Goal: Check status: Check status

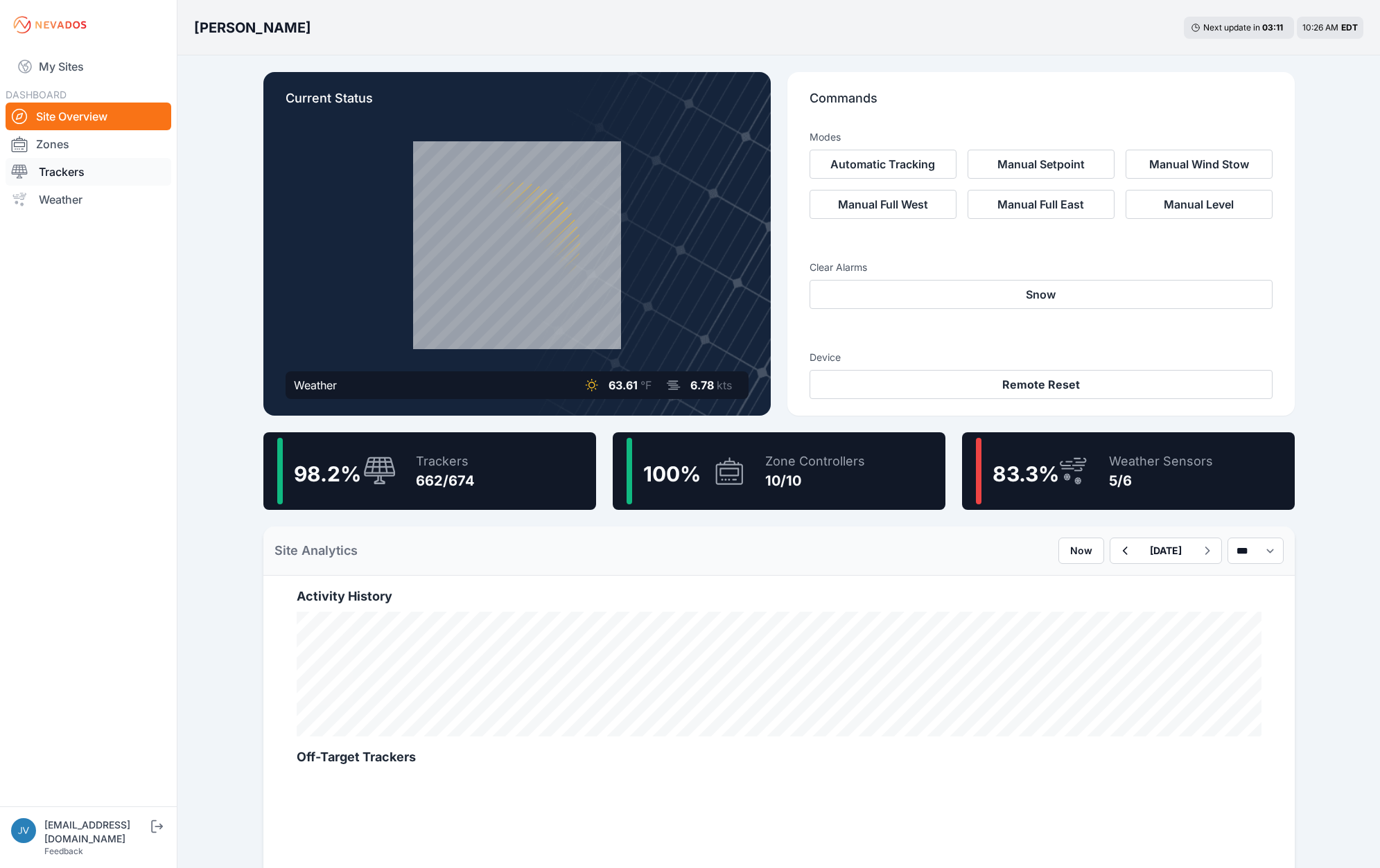
click at [63, 175] on link "Trackers" at bounding box center [88, 172] width 165 height 27
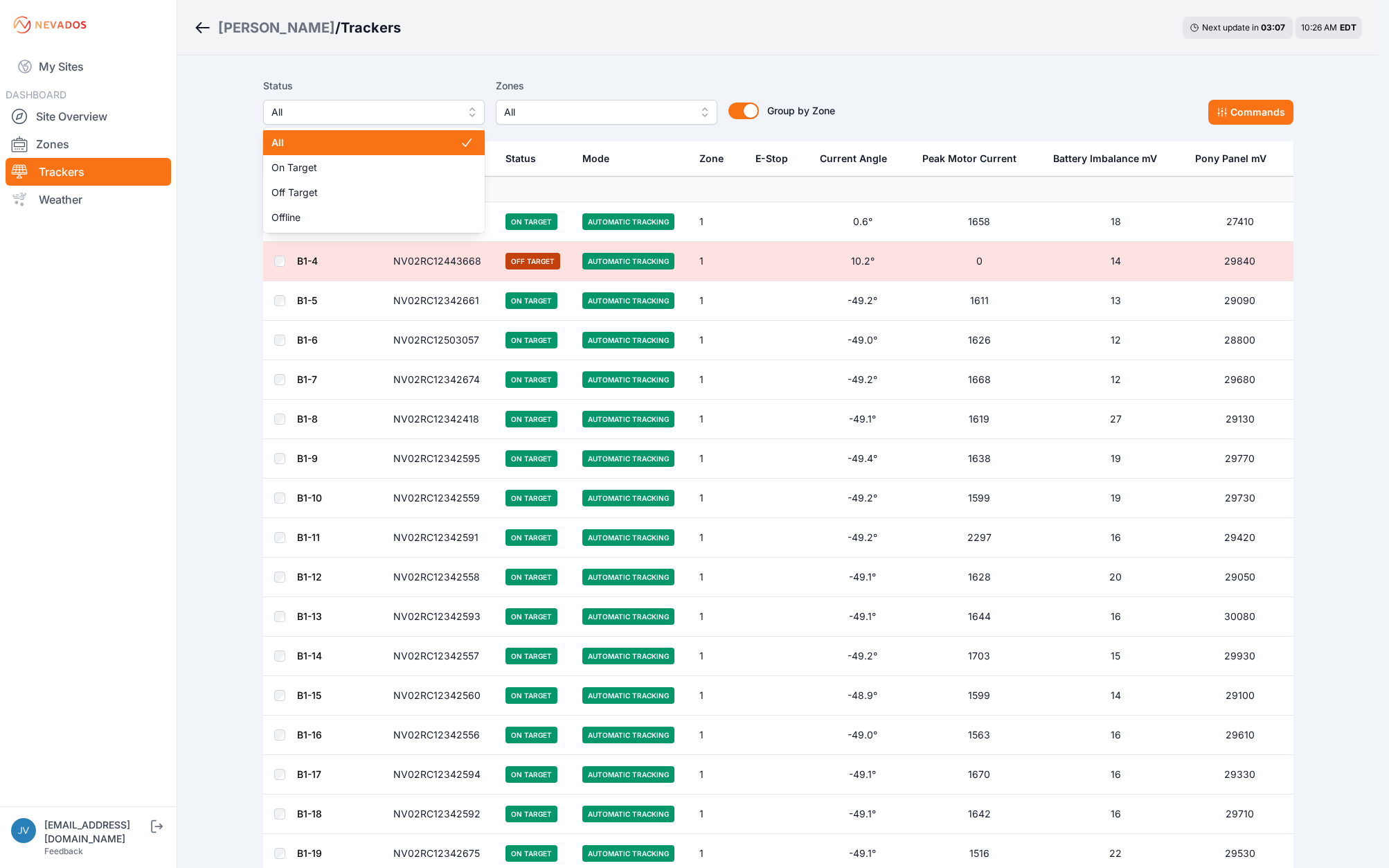
click at [398, 109] on span "All" at bounding box center [365, 111] width 186 height 17
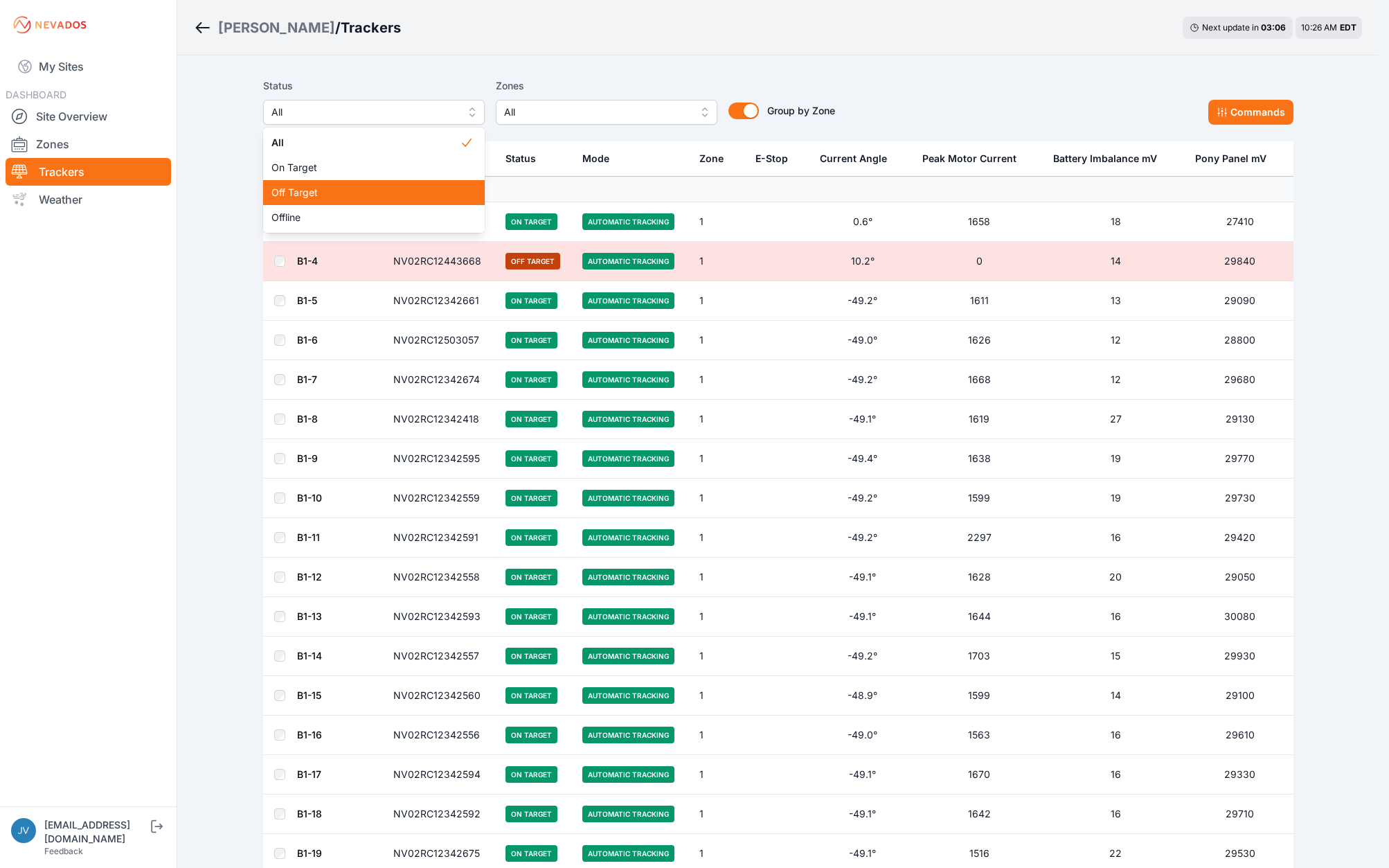
click at [351, 187] on span "Off Target" at bounding box center [366, 193] width 189 height 14
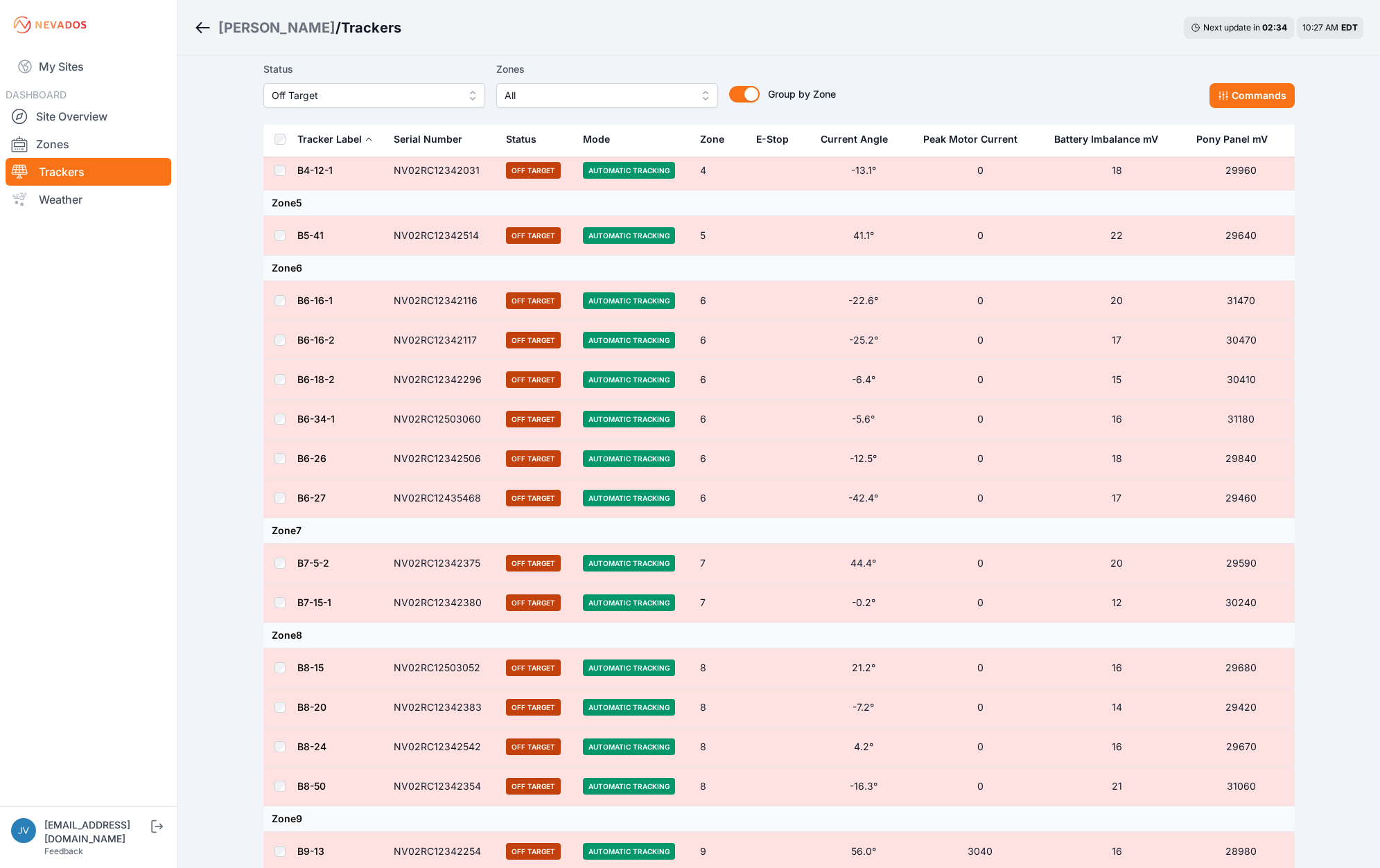
scroll to position [692, 0]
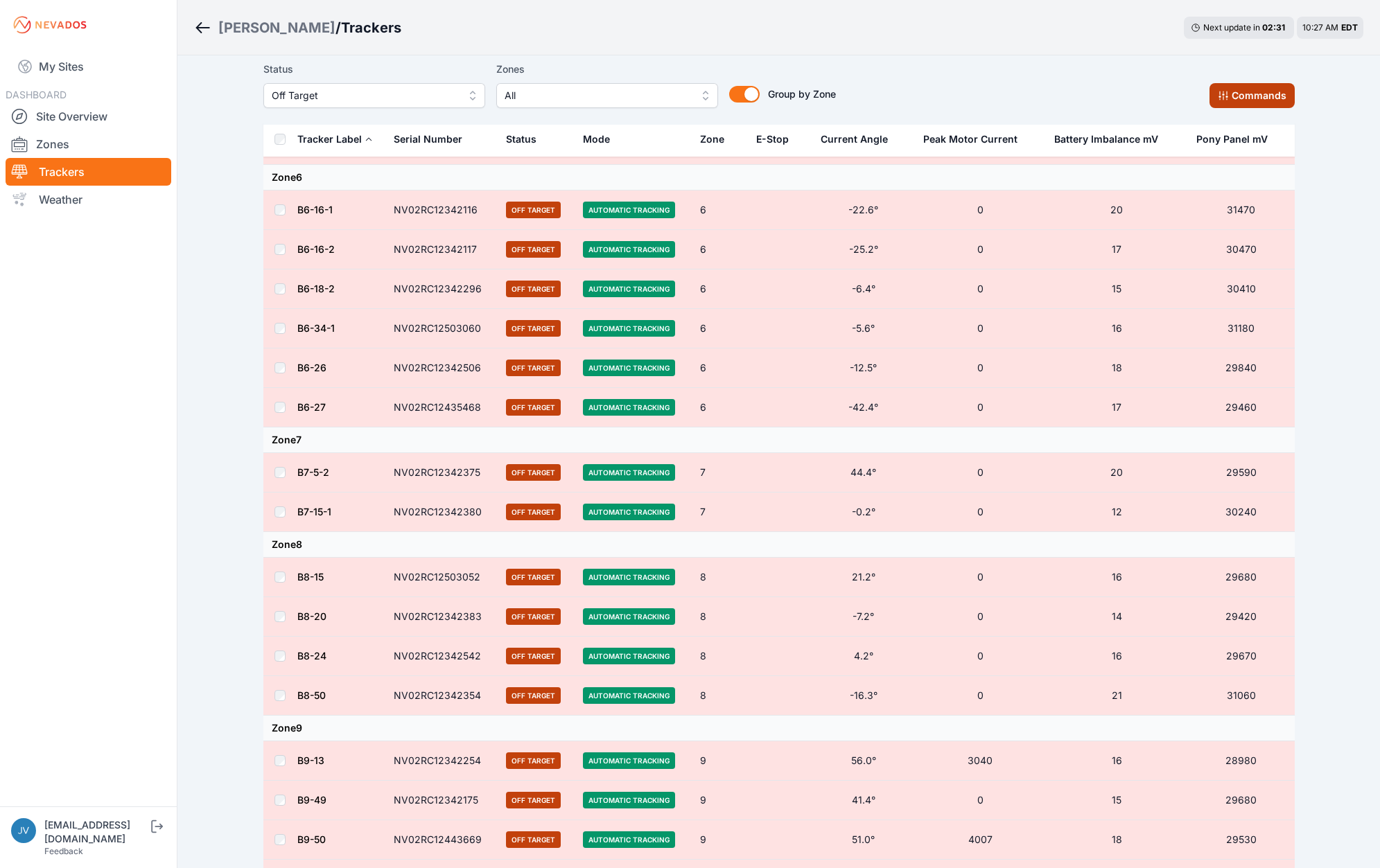
click at [1268, 96] on button "Commands" at bounding box center [1251, 96] width 85 height 25
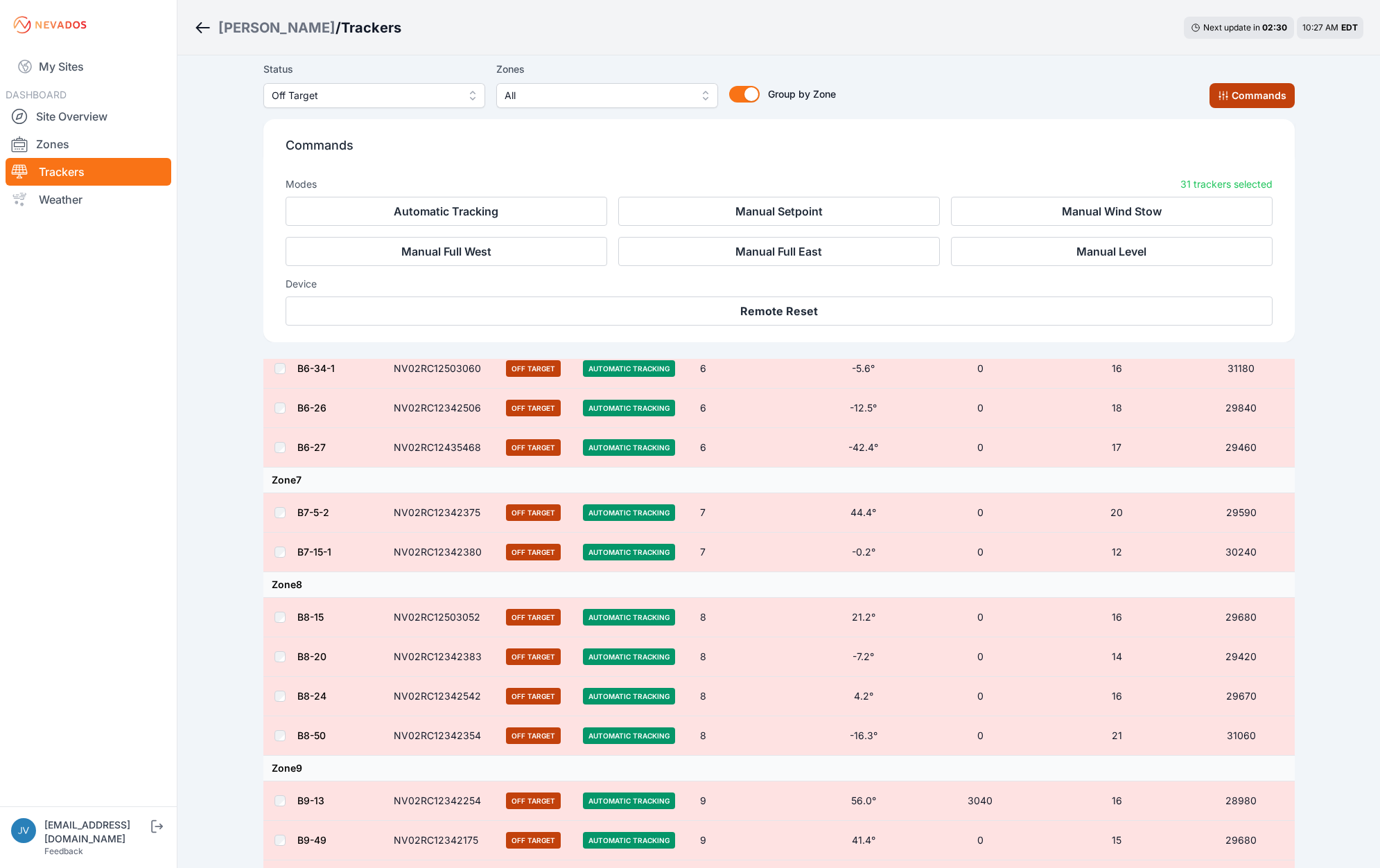
scroll to position [927, 0]
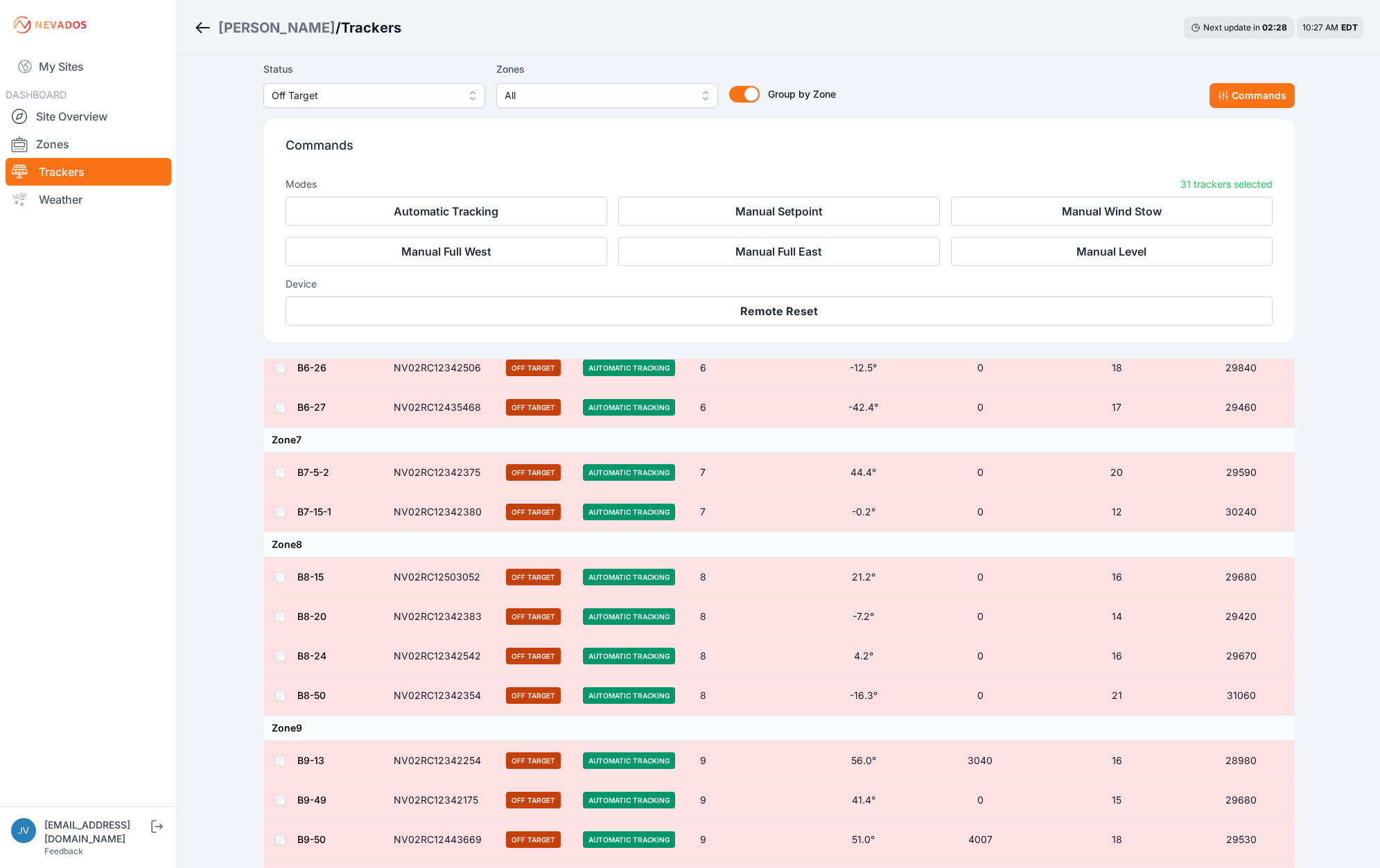
click at [1339, 172] on div "[PERSON_NAME] / Trackers Next update in 02 : 28 10:27 AM EDT Status Off Target …" at bounding box center [690, 88] width 1380 height 2029
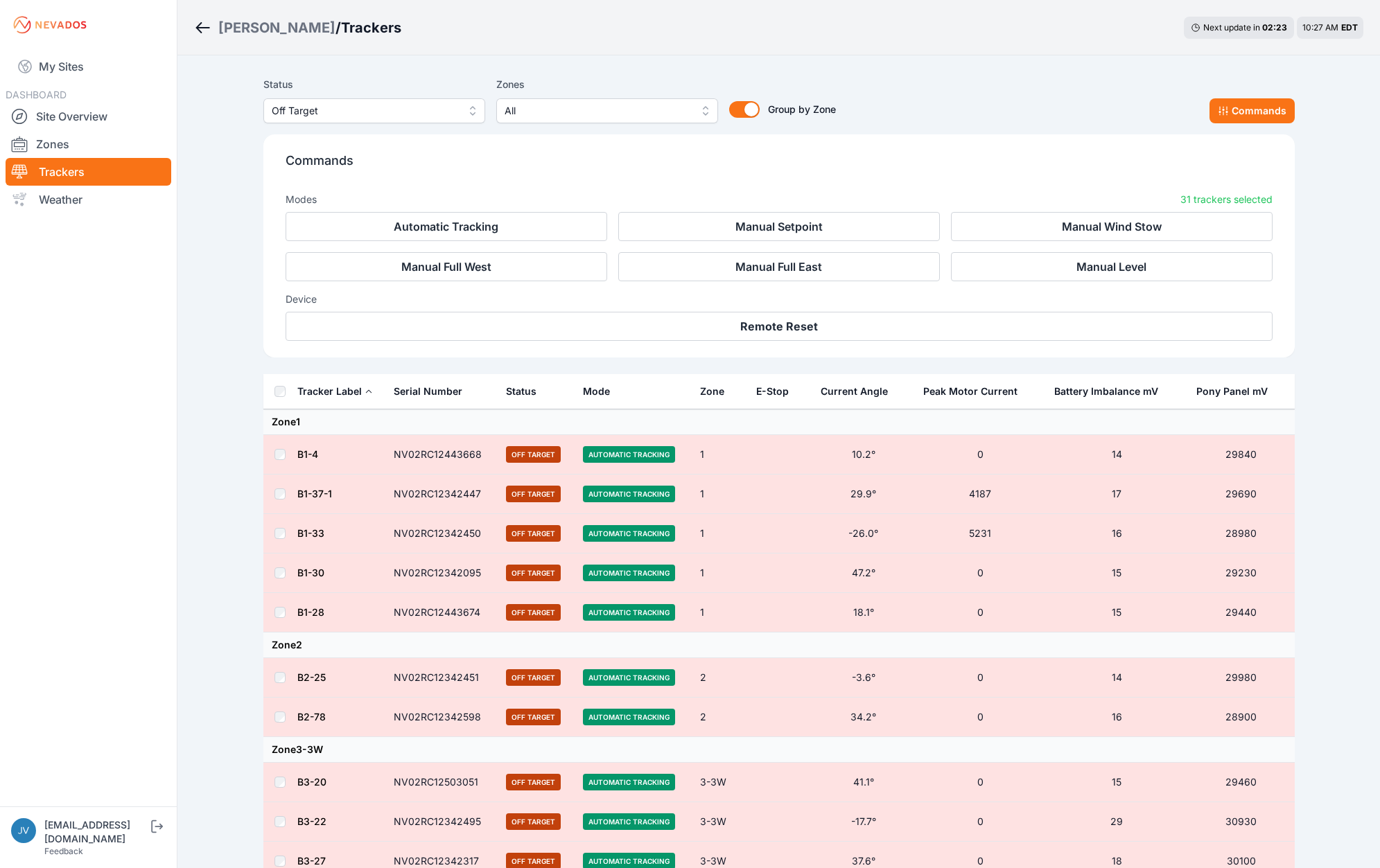
scroll to position [0, 0]
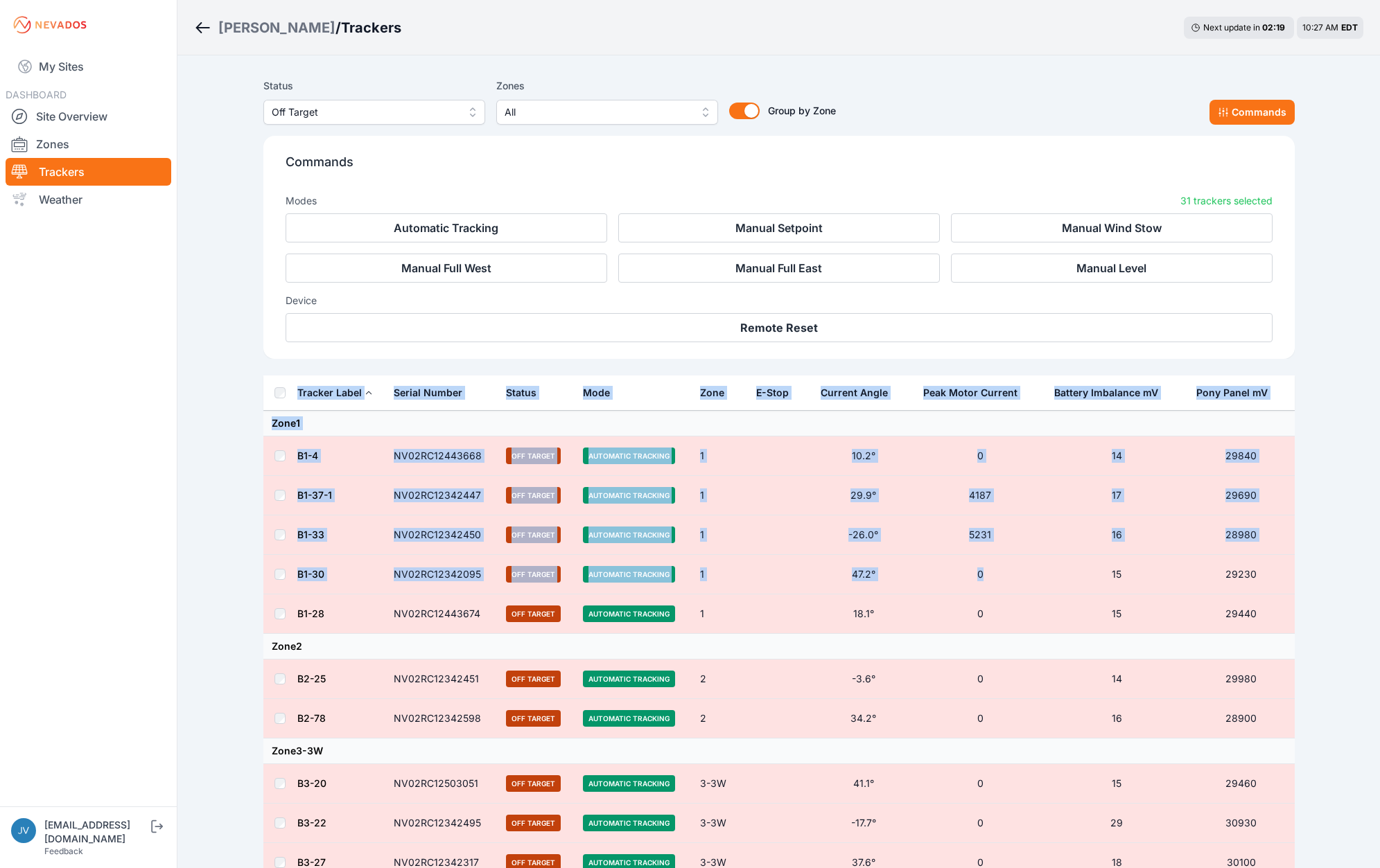
drag, startPoint x: 265, startPoint y: 396, endPoint x: 989, endPoint y: 587, distance: 748.8
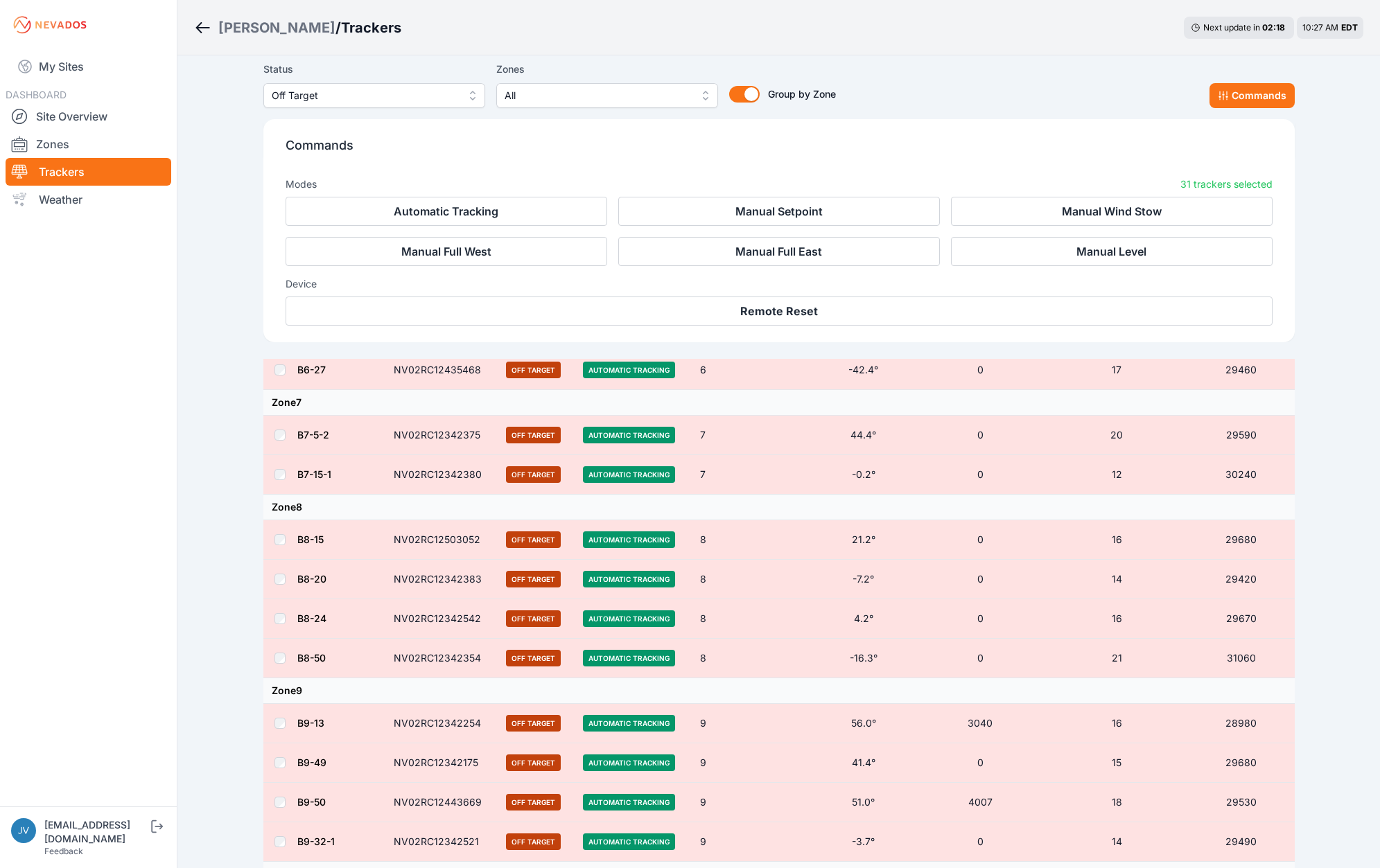
scroll to position [1162, 0]
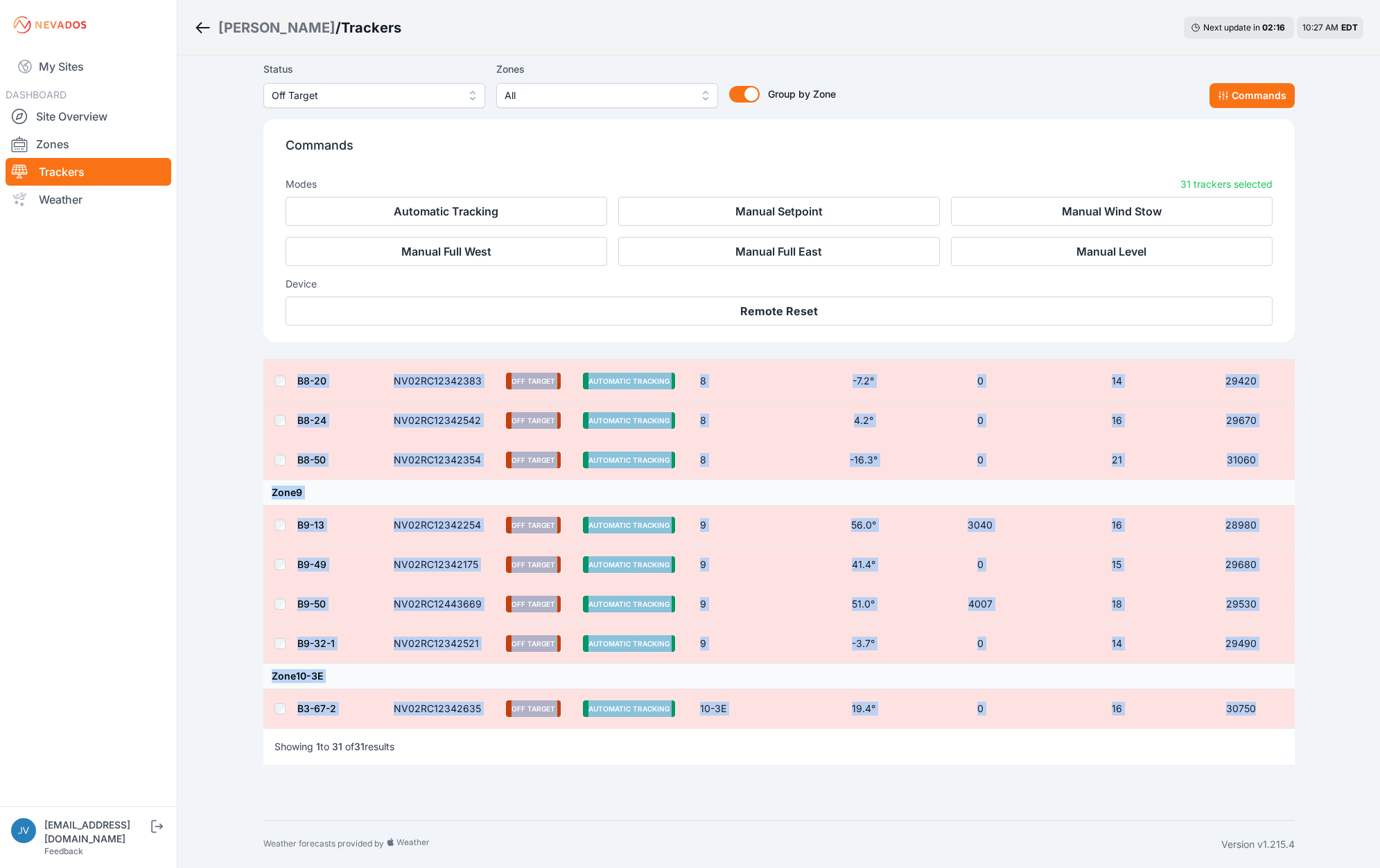
click at [1275, 713] on td "30750" at bounding box center [1240, 709] width 107 height 39
copy table "Loremip Dolor Sitame Consec Adipis Elit Sedd E-Temp Incidid Utlab Etdo Magna Al…"
click at [67, 120] on link "Site Overview" at bounding box center [88, 116] width 165 height 27
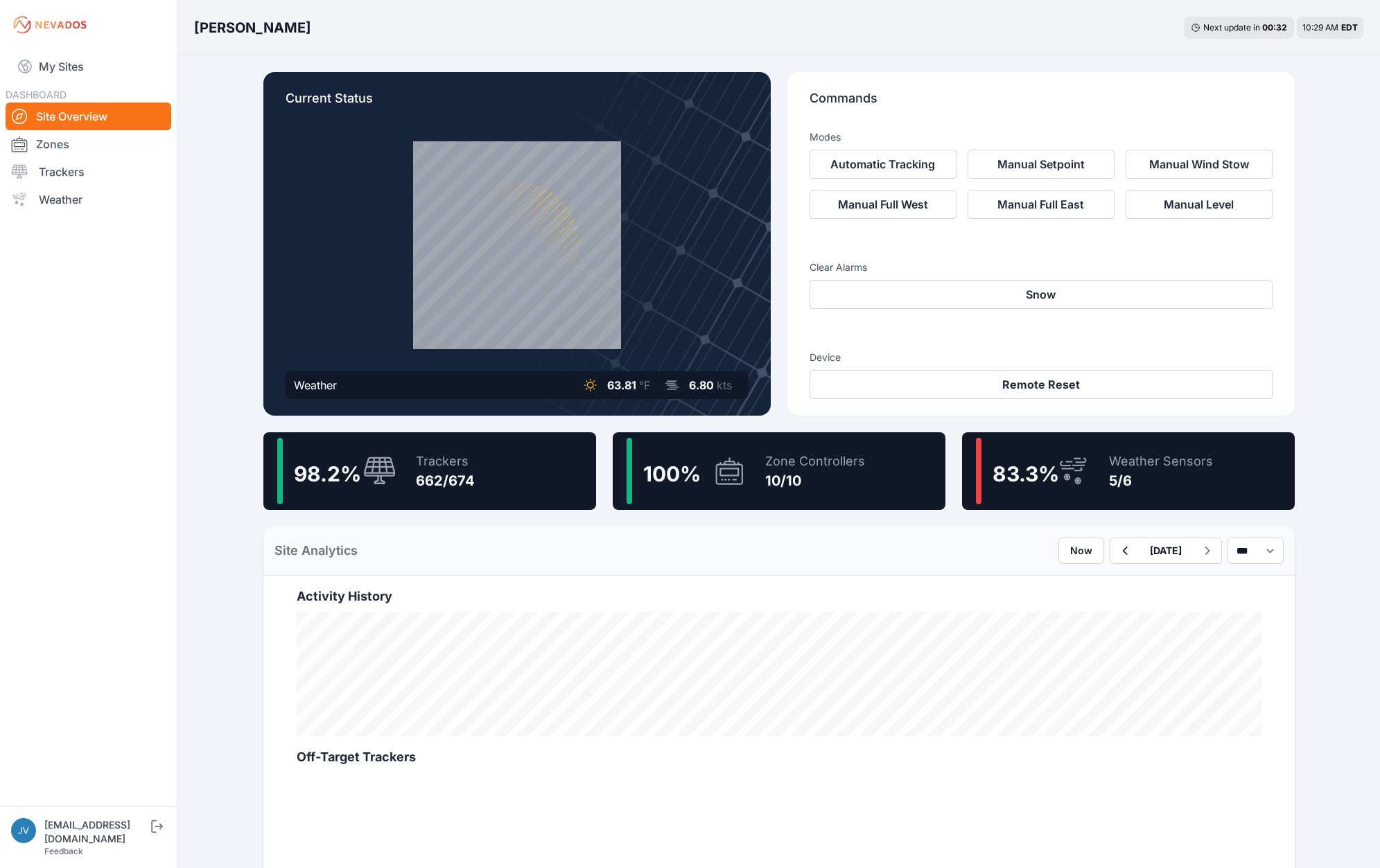
click at [75, 599] on nav "My Sites DASHBOARD Site Overview Zones Trackers Weather" at bounding box center [88, 422] width 177 height 745
